Goal: Use online tool/utility

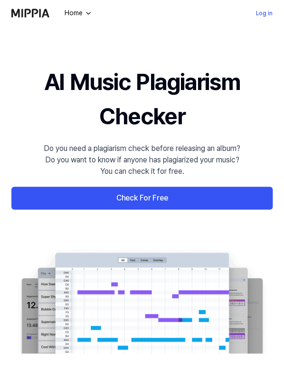
click at [119, 196] on link "Check For Free" at bounding box center [142, 197] width 262 height 23
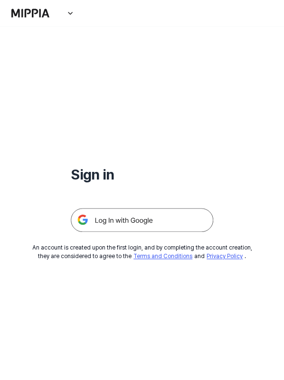
click at [123, 218] on img at bounding box center [142, 220] width 143 height 24
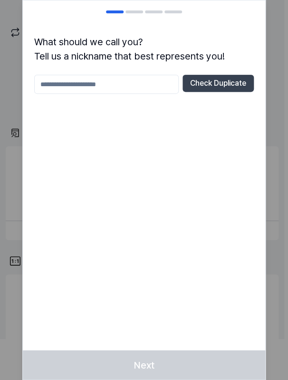
click at [156, 84] on input "text" at bounding box center [106, 84] width 145 height 19
type input "*"
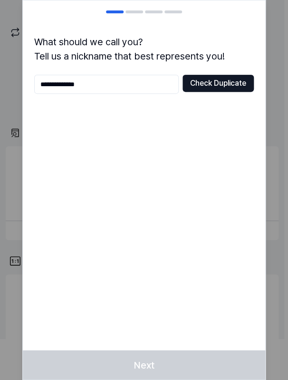
type input "**********"
click at [224, 86] on button "Check Duplicate" at bounding box center [218, 83] width 71 height 17
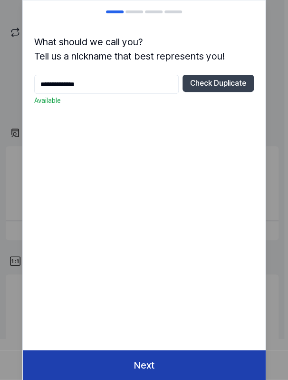
click at [153, 360] on button "Next" at bounding box center [144, 364] width 243 height 29
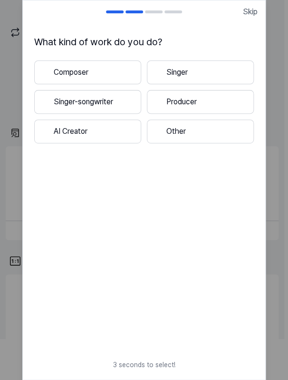
click at [105, 71] on button "Composer" at bounding box center [87, 72] width 107 height 24
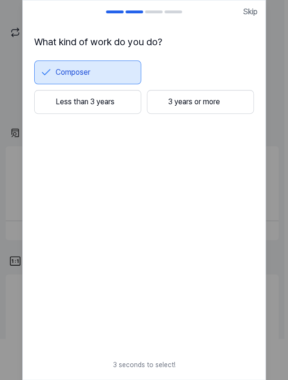
click at [126, 102] on button "Less than 3 years" at bounding box center [87, 102] width 107 height 24
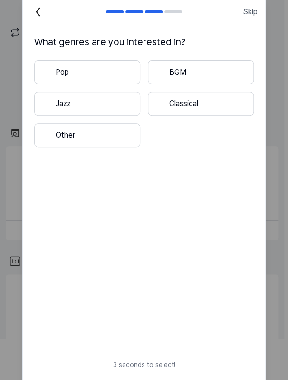
click at [106, 78] on button "Pop" at bounding box center [87, 72] width 106 height 24
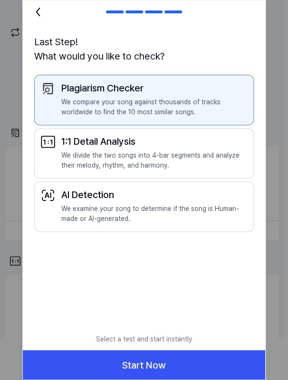
click at [143, 110] on p "We compare your song against thousands of tracks worldwide to find the 10 most …" at bounding box center [154, 107] width 186 height 20
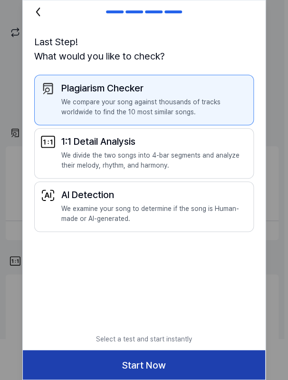
click at [145, 361] on button "Start Now" at bounding box center [144, 364] width 243 height 29
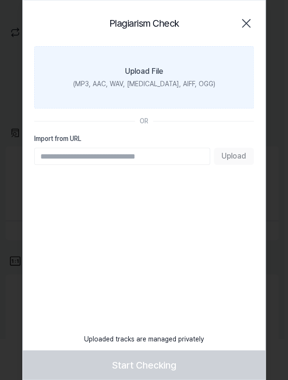
click at [160, 79] on div "(MP3, AAC, WAV, [MEDICAL_DATA], AIFF, OGG)" at bounding box center [144, 84] width 142 height 10
click at [0, 0] on input "Upload File (MP3, AAC, WAV, [MEDICAL_DATA], AIFF, OGG)" at bounding box center [0, 0] width 0 height 0
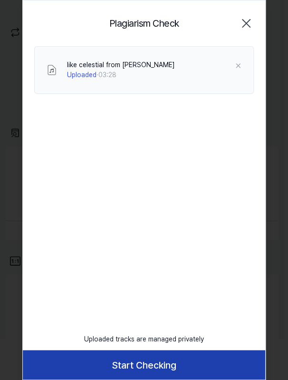
click at [122, 365] on button "Start Checking" at bounding box center [144, 364] width 243 height 29
